Goal: Information Seeking & Learning: Learn about a topic

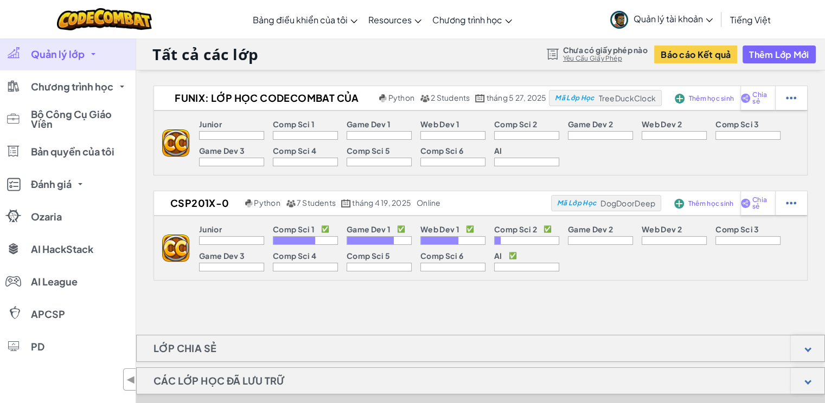
click at [711, 18] on icon at bounding box center [708, 20] width 7 height 4
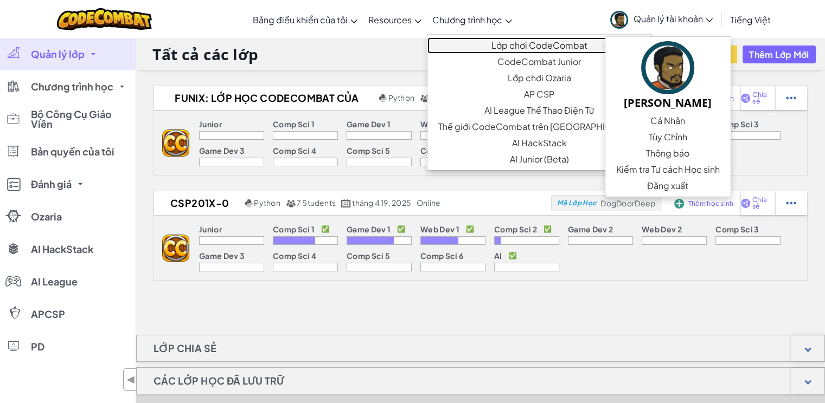
click at [494, 39] on link "Lớp chơi CodeCombat" at bounding box center [539, 45] width 224 height 16
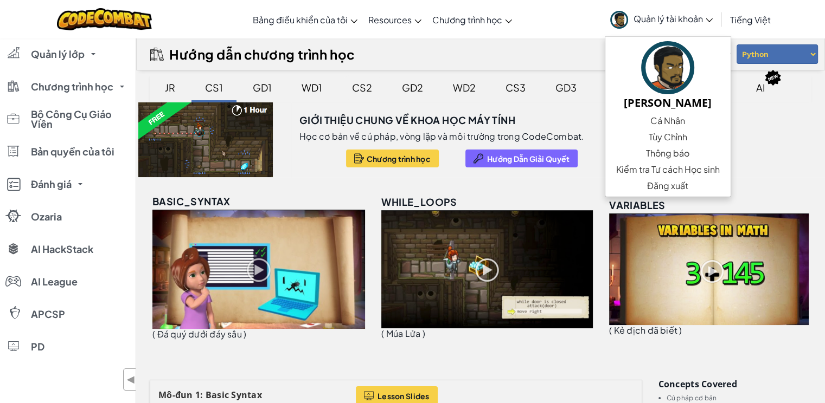
click at [343, 83] on div "CS2" at bounding box center [362, 87] width 42 height 25
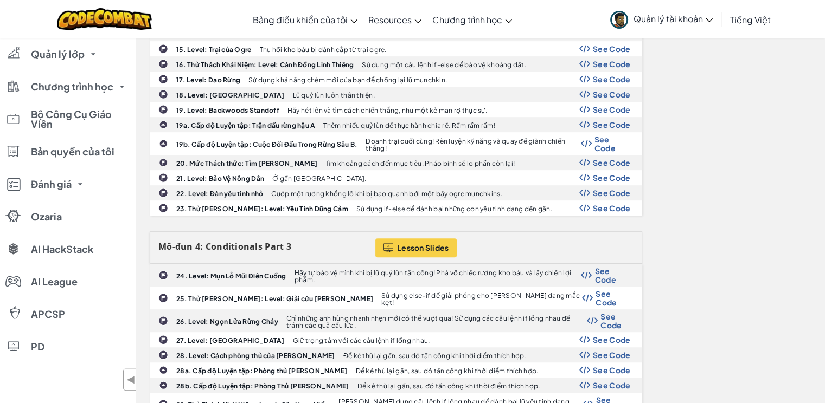
scroll to position [542, 0]
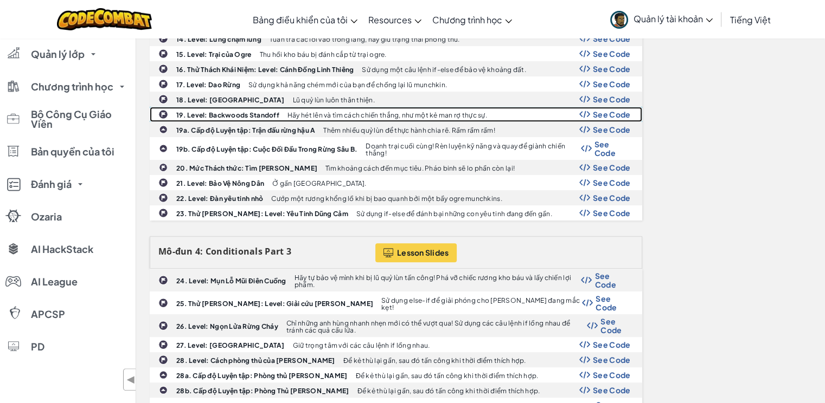
click at [225, 111] on b "19. Level: Backwoods Standoff" at bounding box center [227, 115] width 103 height 8
click at [610, 113] on span "See Code" at bounding box center [612, 114] width 38 height 9
